Goal: Understand process/instructions

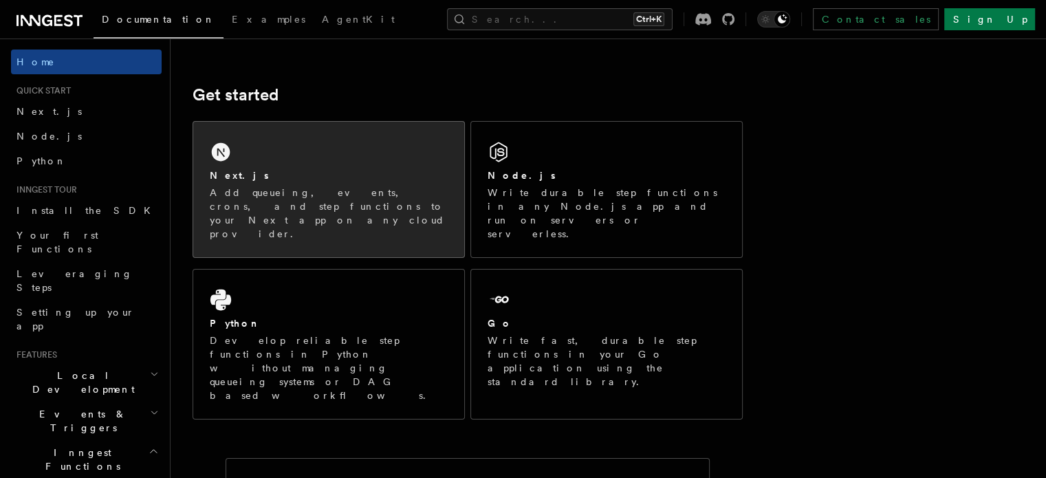
click at [316, 129] on div "Next.js Add queueing, events, crons, and step functions to your Next app on any…" at bounding box center [328, 189] width 271 height 135
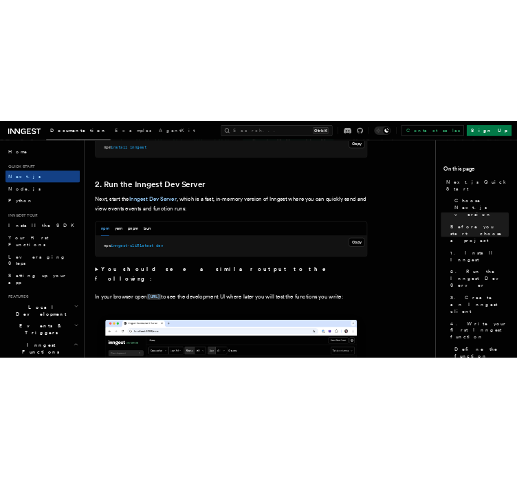
scroll to position [904, 0]
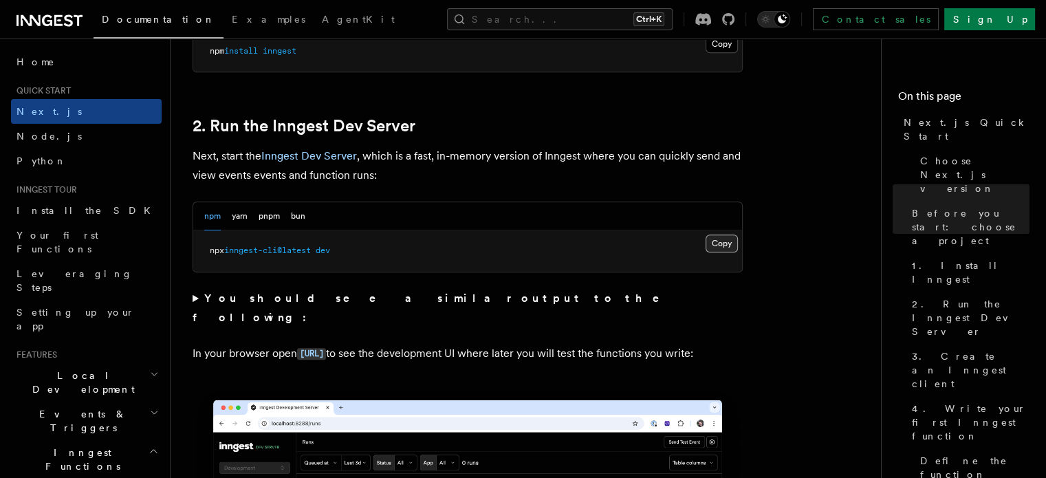
click at [715, 239] on button "Copy Copied" at bounding box center [721, 243] width 32 height 18
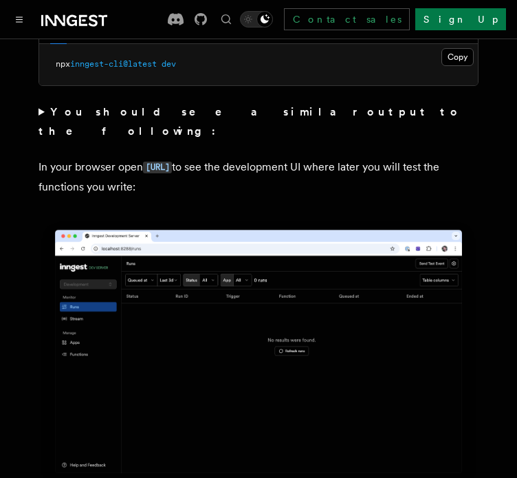
scroll to position [934, 0]
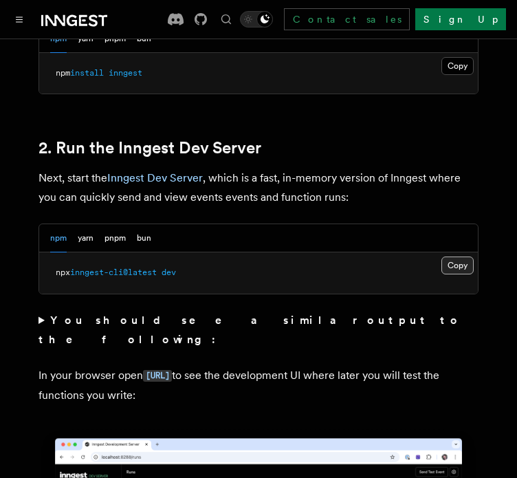
click at [461, 256] on button "Copy Copied" at bounding box center [457, 265] width 32 height 18
